Goal: Navigation & Orientation: Find specific page/section

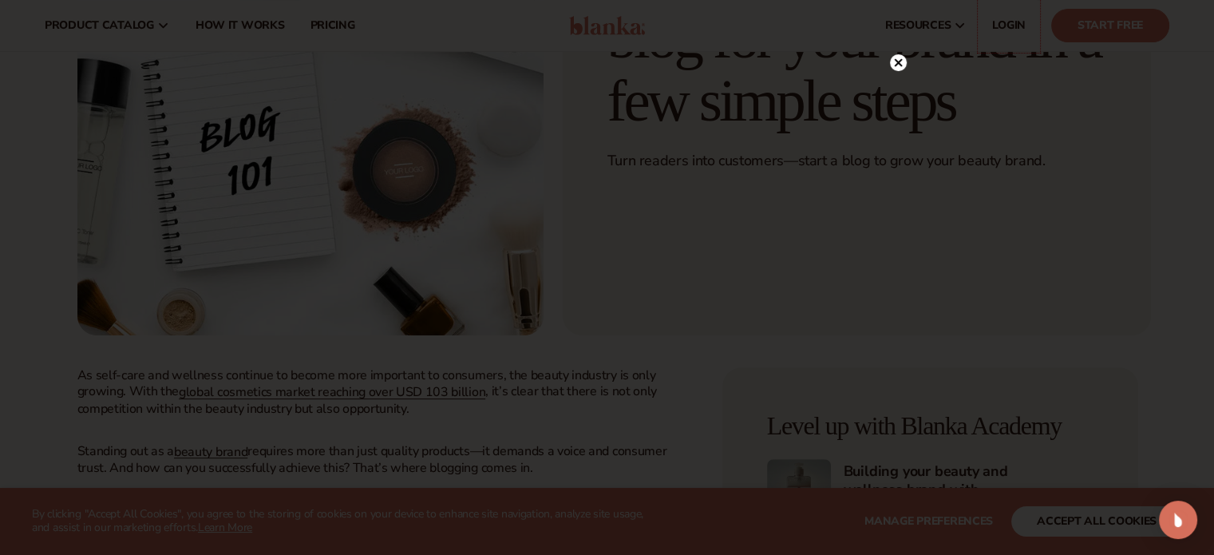
scroll to position [485, 0]
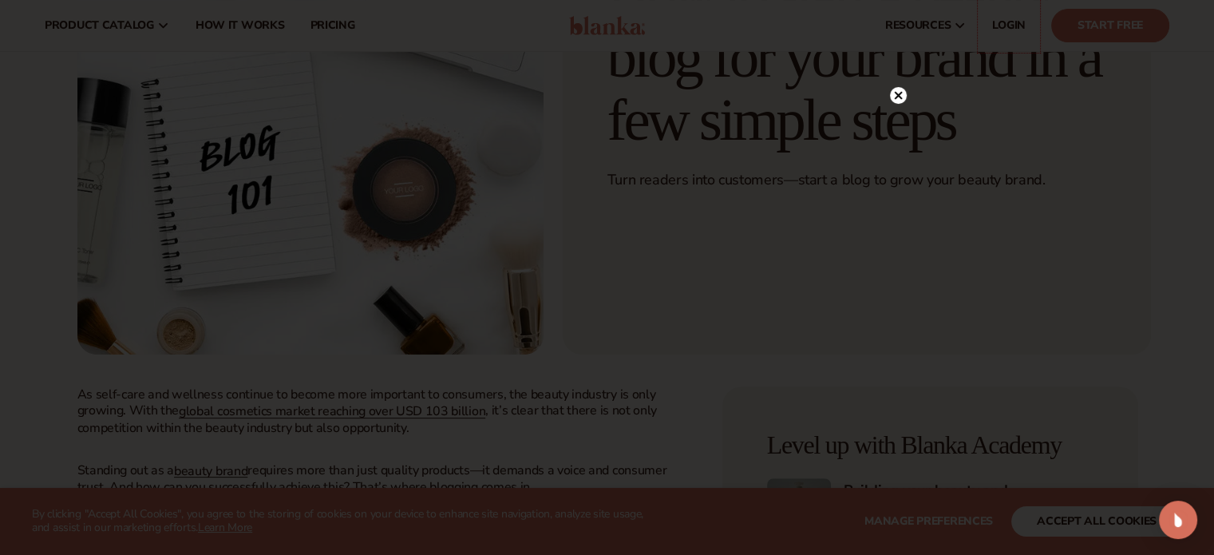
click at [898, 95] on icon at bounding box center [898, 96] width 8 height 8
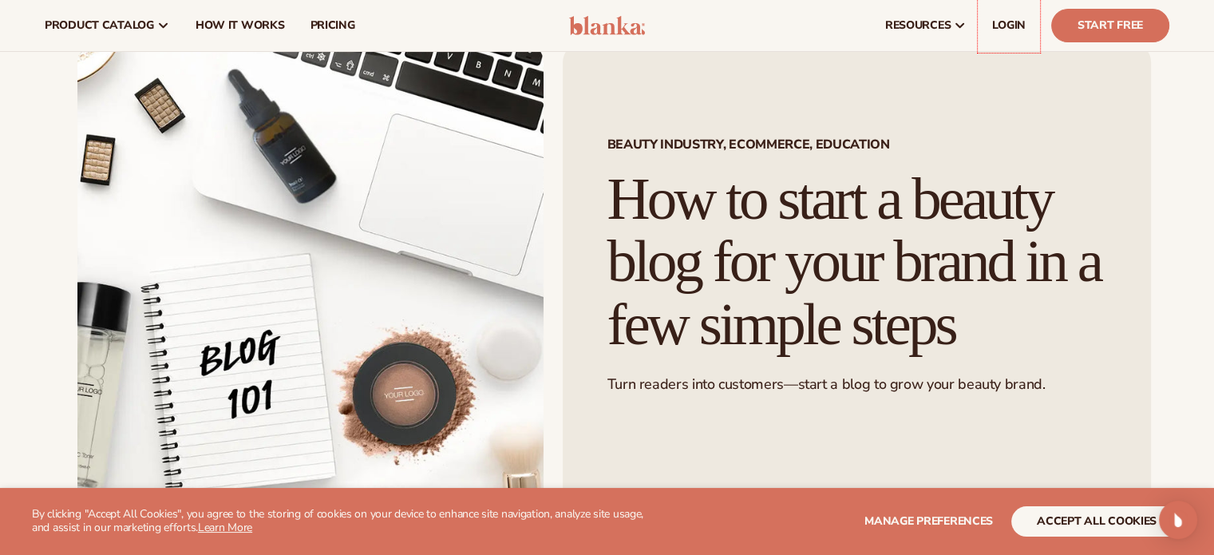
scroll to position [0, 0]
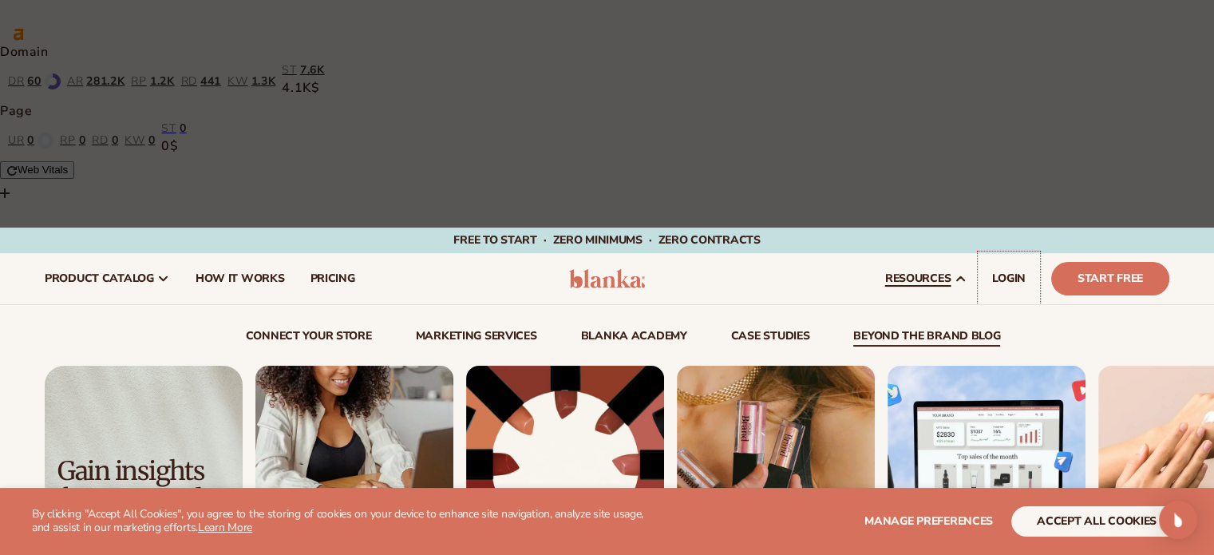
click at [905, 331] on link "beyond the brand blog" at bounding box center [927, 339] width 147 height 16
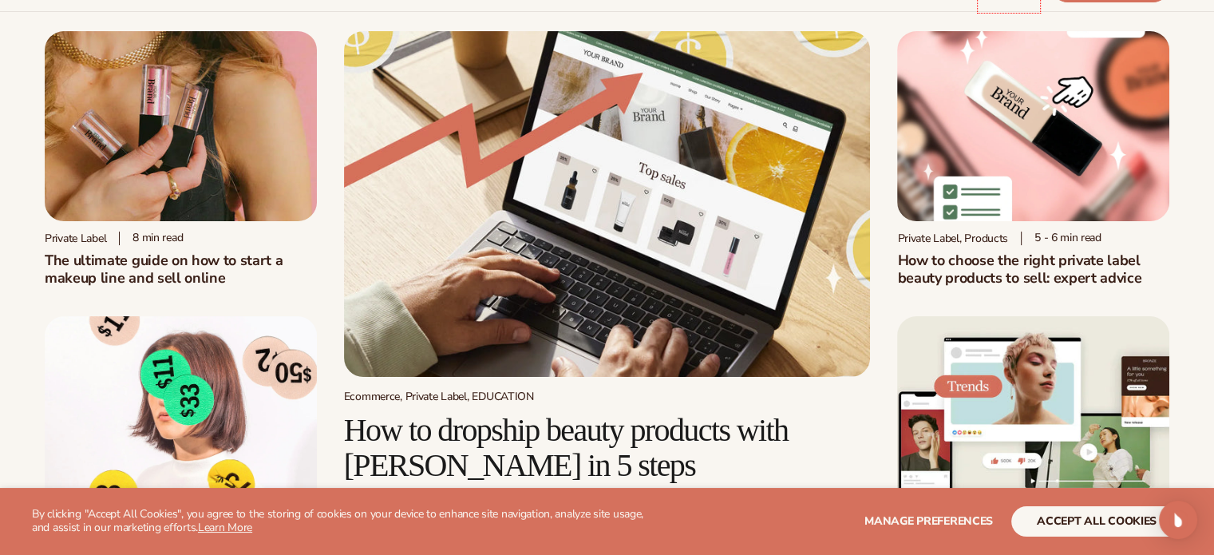
scroll to position [399, 0]
